Goal: Task Accomplishment & Management: Manage account settings

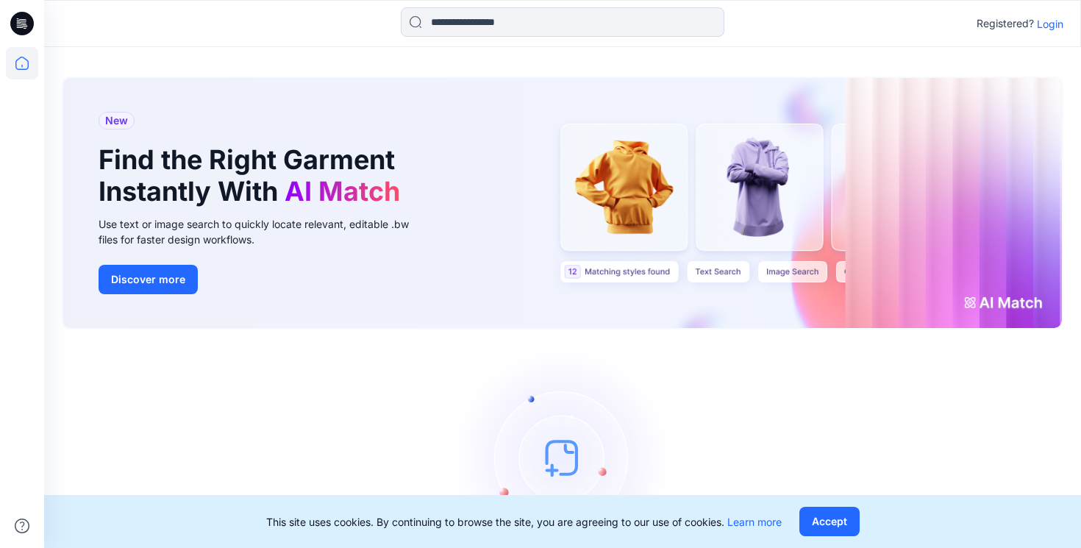
click at [1060, 26] on p "Login" at bounding box center [1050, 23] width 26 height 15
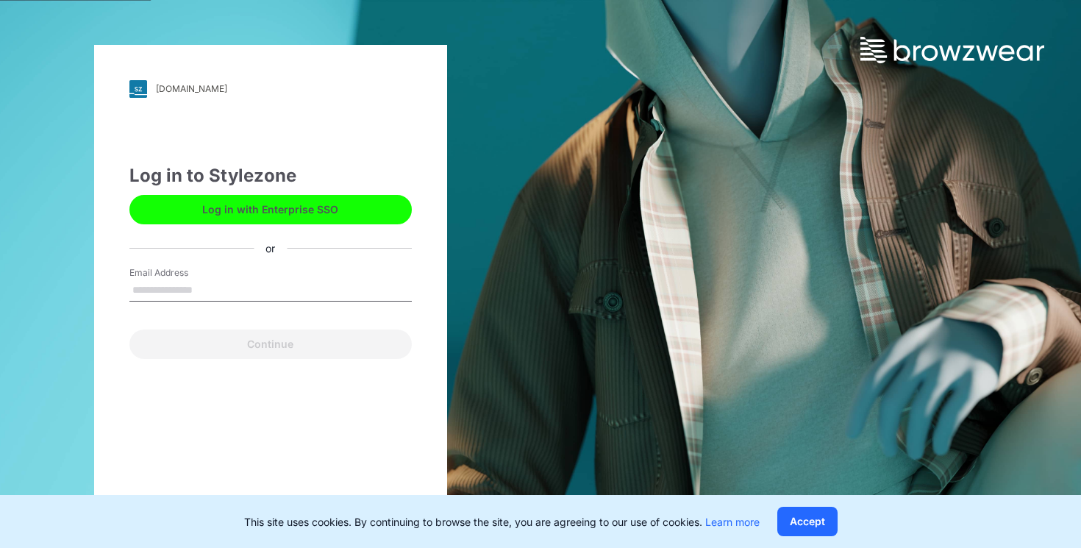
click at [283, 277] on div "Email Address" at bounding box center [270, 288] width 282 height 44
click at [224, 301] on input "Email Address" at bounding box center [270, 290] width 282 height 22
type input "**********"
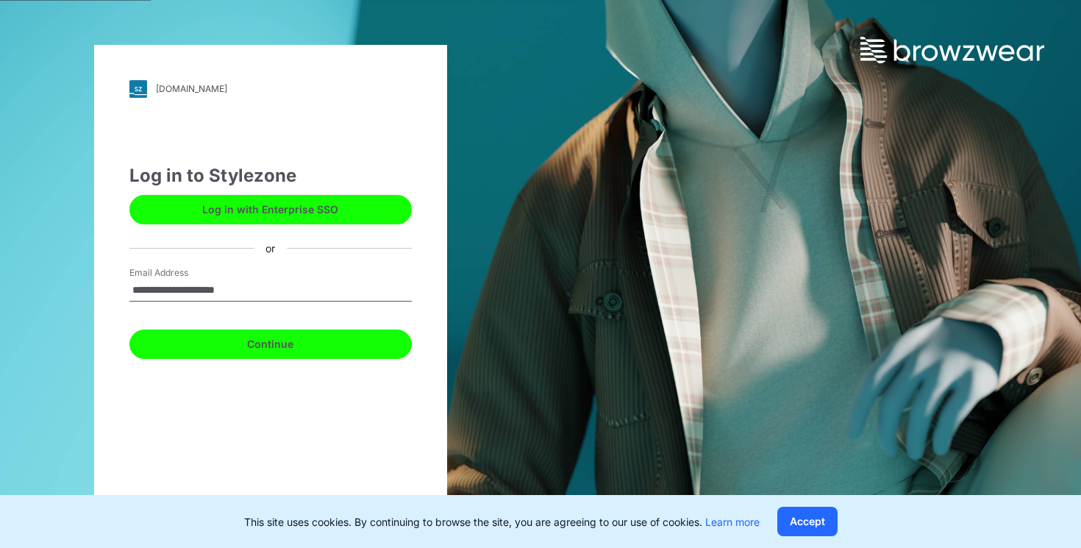
click at [236, 335] on button "Continue" at bounding box center [270, 344] width 282 height 29
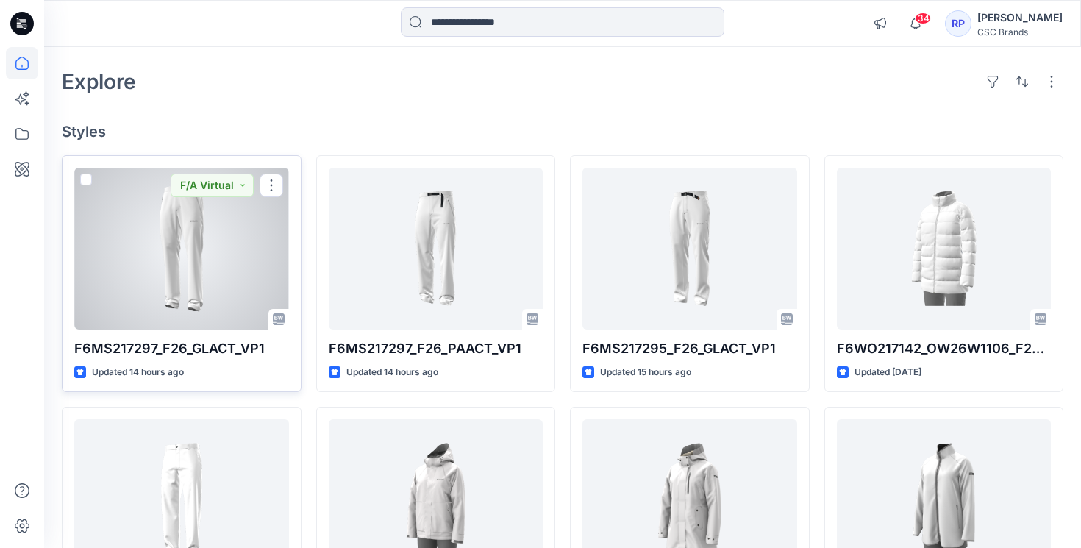
scroll to position [86, 0]
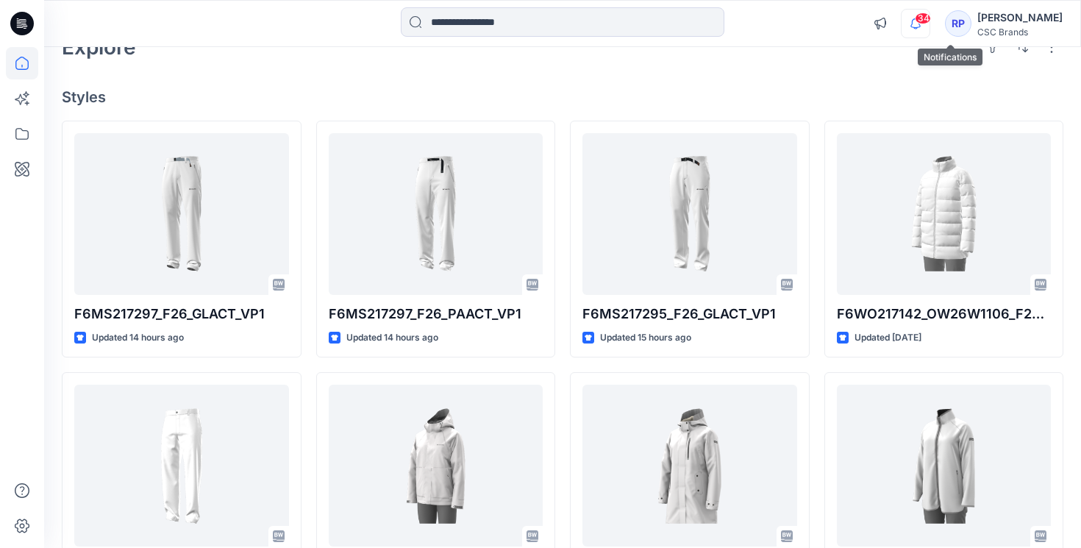
click at [930, 24] on icon "button" at bounding box center [916, 23] width 28 height 29
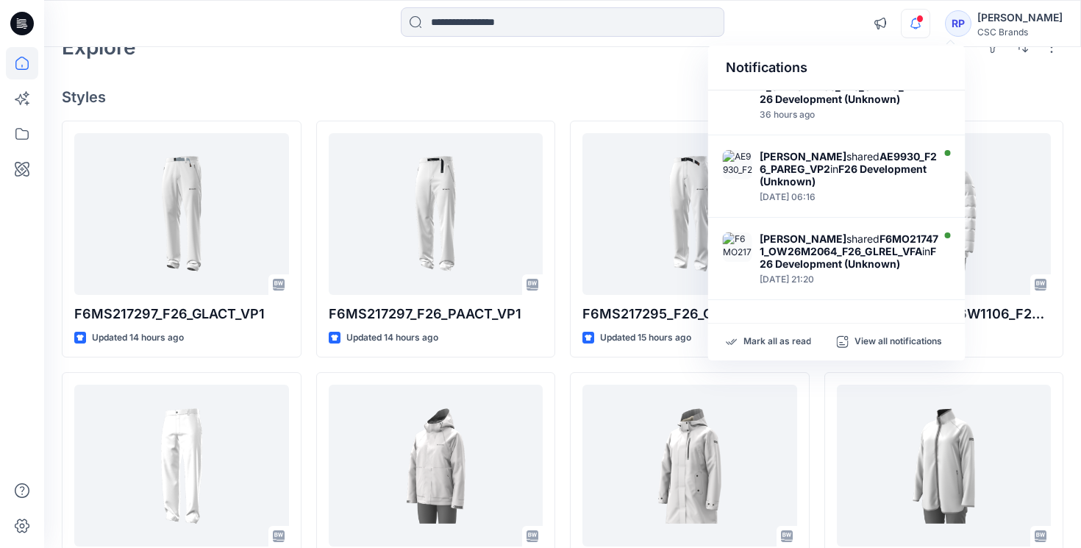
scroll to position [318, 0]
